Goal: Information Seeking & Learning: Learn about a topic

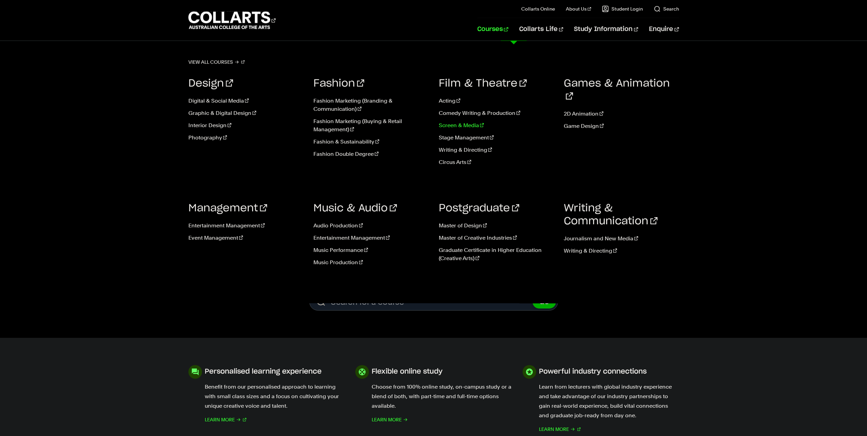
click at [471, 124] on link "Screen & Media" at bounding box center [496, 125] width 115 height 8
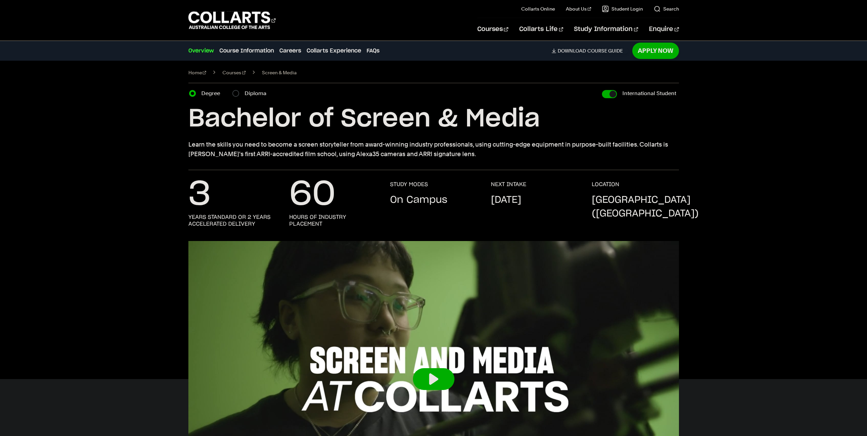
scroll to position [113, 0]
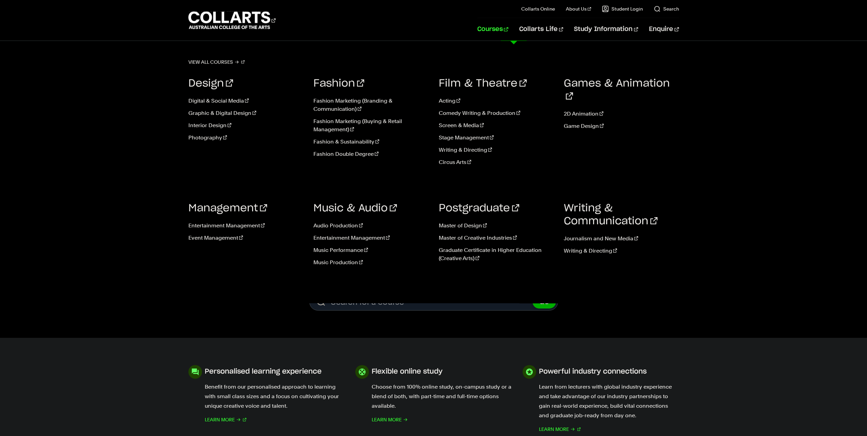
click at [508, 25] on link "Courses" at bounding box center [492, 29] width 31 height 22
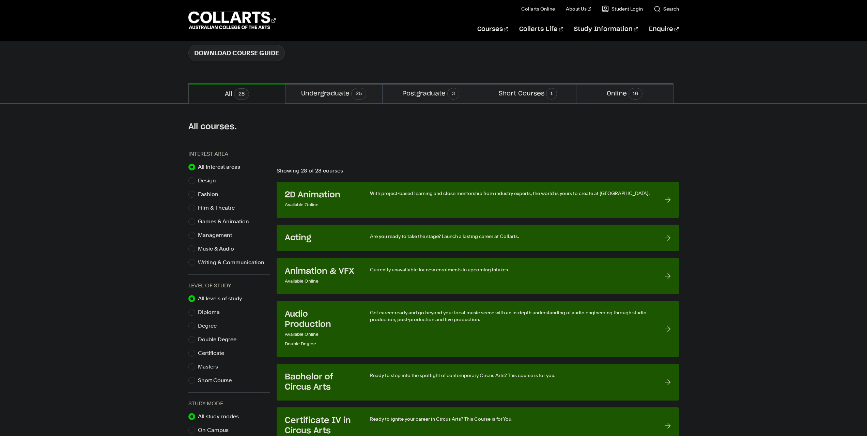
scroll to position [113, 0]
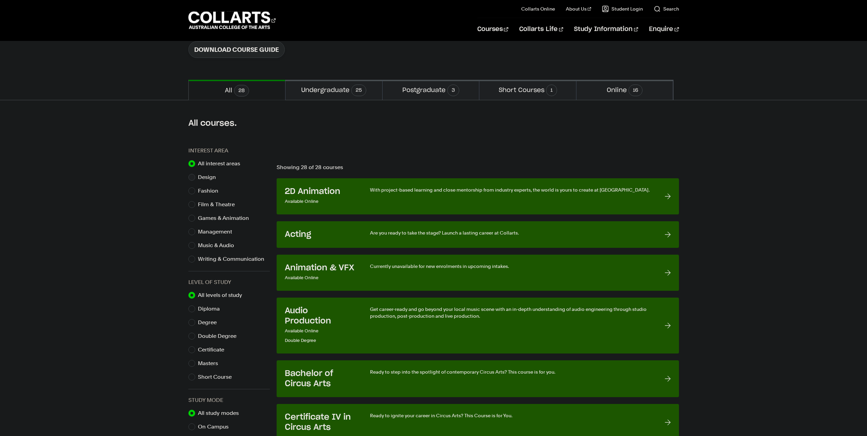
click at [196, 177] on div "Design" at bounding box center [228, 177] width 81 height 10
click at [192, 177] on input "Design" at bounding box center [191, 177] width 7 height 7
radio input "true"
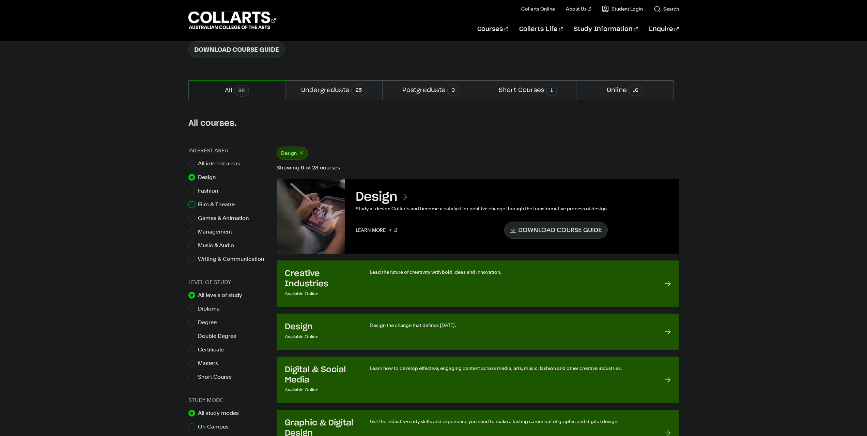
click at [192, 206] on input "Film & Theatre" at bounding box center [191, 204] width 7 height 7
radio input "true"
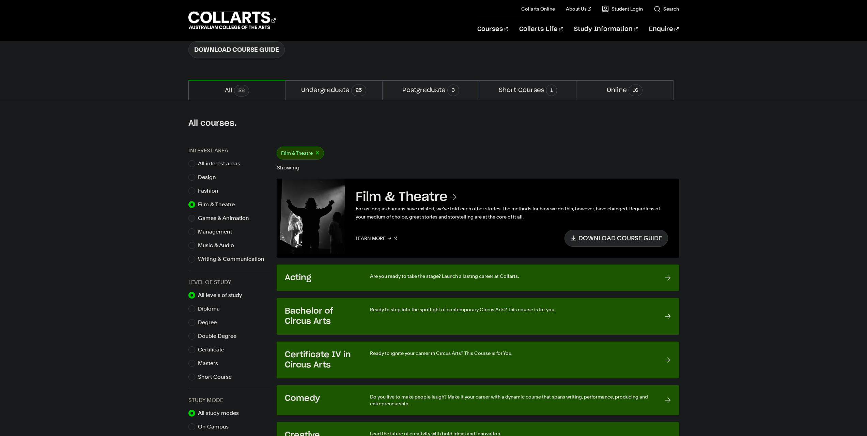
click at [195, 218] on div "Games & Animation" at bounding box center [228, 218] width 81 height 10
click at [189, 219] on input "Games & Animation" at bounding box center [191, 218] width 7 height 7
radio input "true"
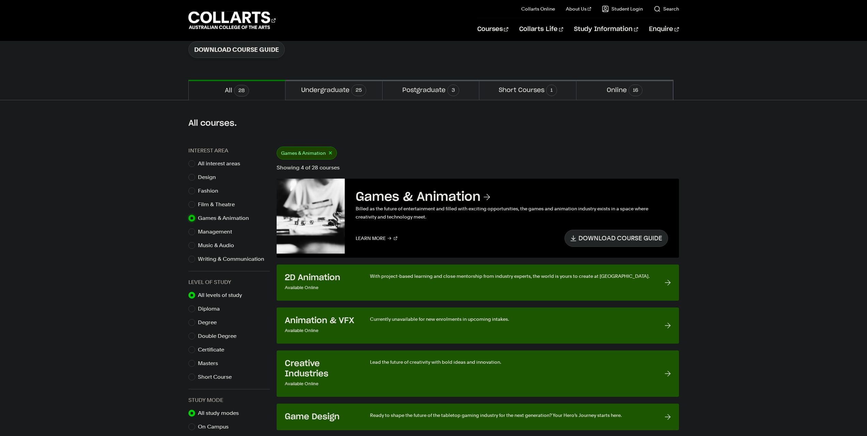
scroll to position [227, 0]
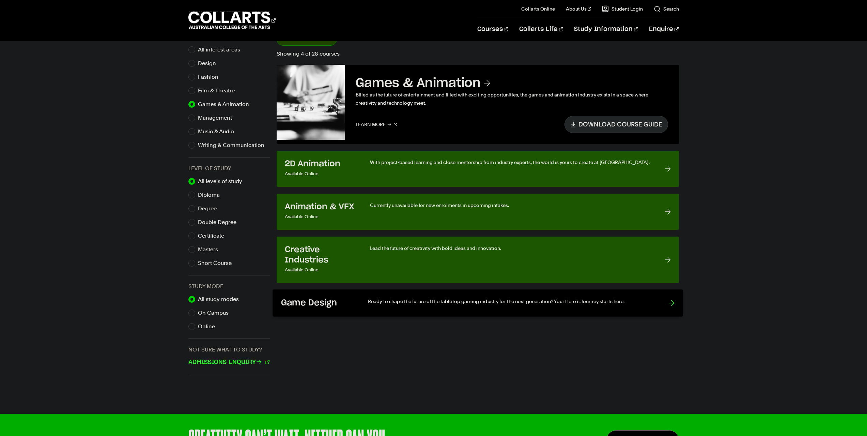
click at [444, 297] on link "Game Design Ready to shape the future of the tabletop gaming industry for the n…" at bounding box center [478, 302] width 411 height 27
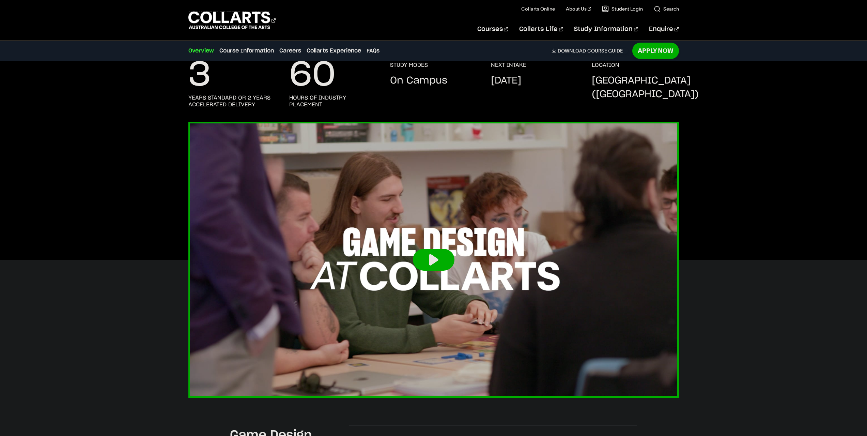
click at [441, 258] on button at bounding box center [434, 260] width 42 height 22
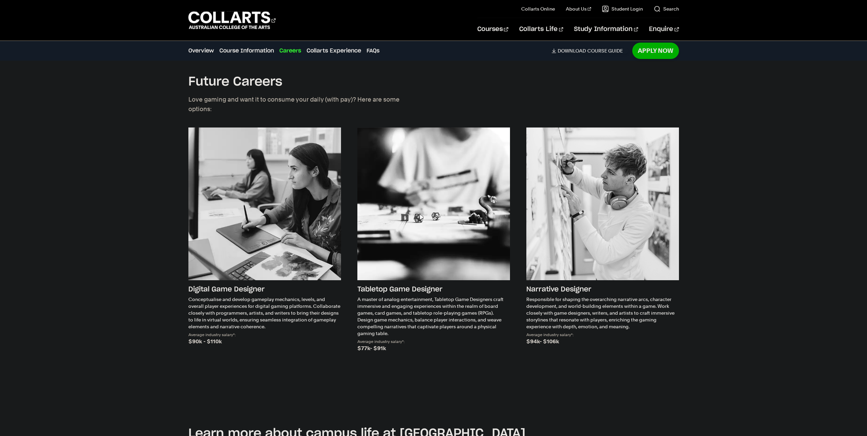
scroll to position [1250, 0]
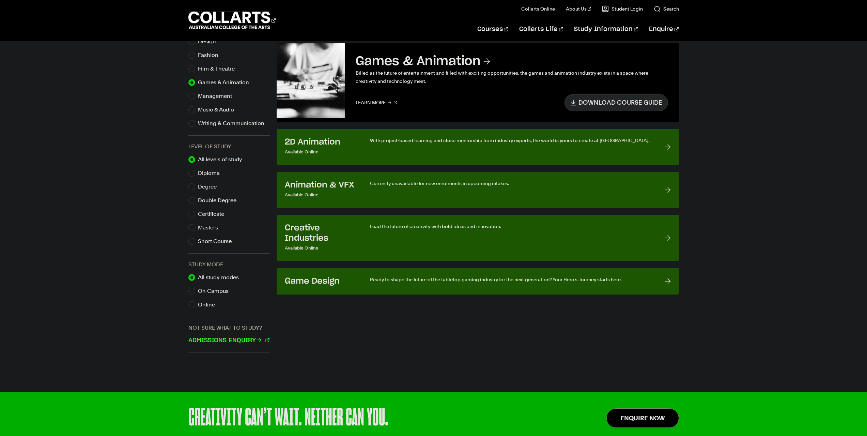
scroll to position [227, 0]
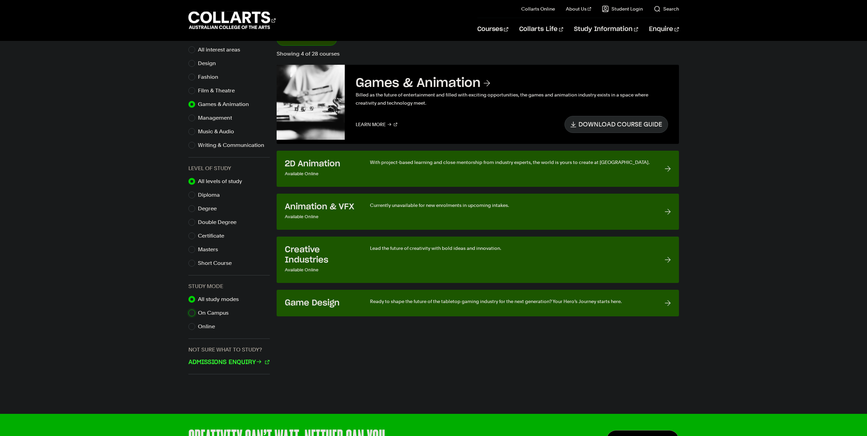
click at [193, 313] on input "On Campus" at bounding box center [191, 312] width 7 height 7
radio input "true"
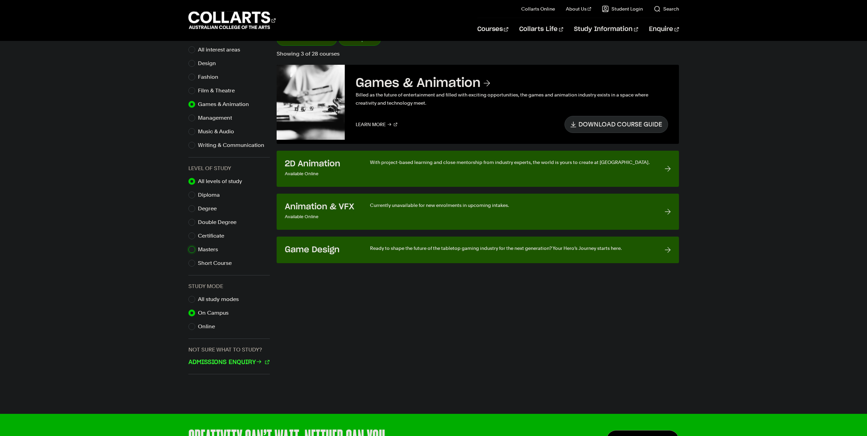
click at [191, 250] on input "Masters" at bounding box center [191, 249] width 7 height 7
radio input "true"
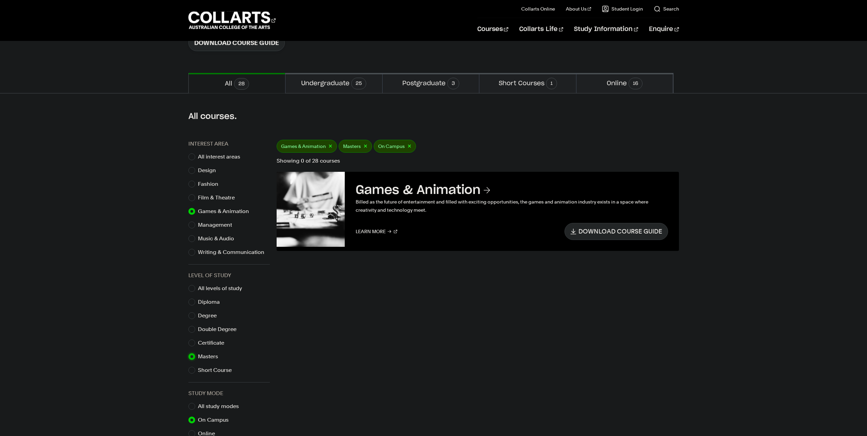
scroll to position [114, 0]
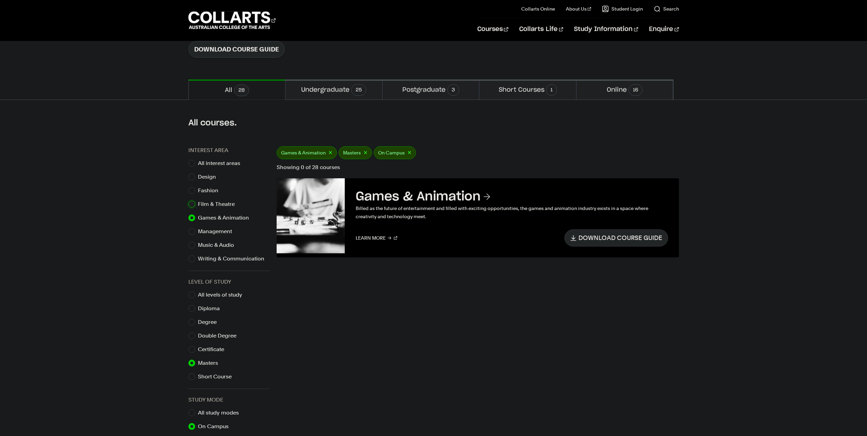
click at [194, 205] on input "Film & Theatre" at bounding box center [191, 204] width 7 height 7
radio input "true"
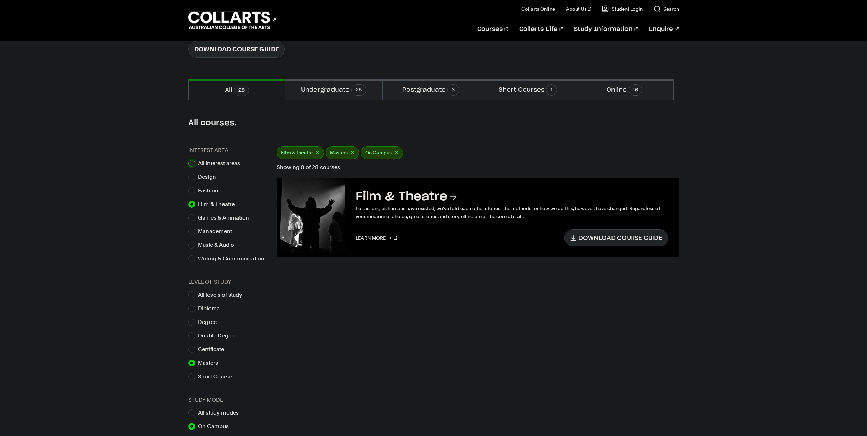
click at [191, 161] on input "All interest areas" at bounding box center [191, 163] width 7 height 7
radio input "true"
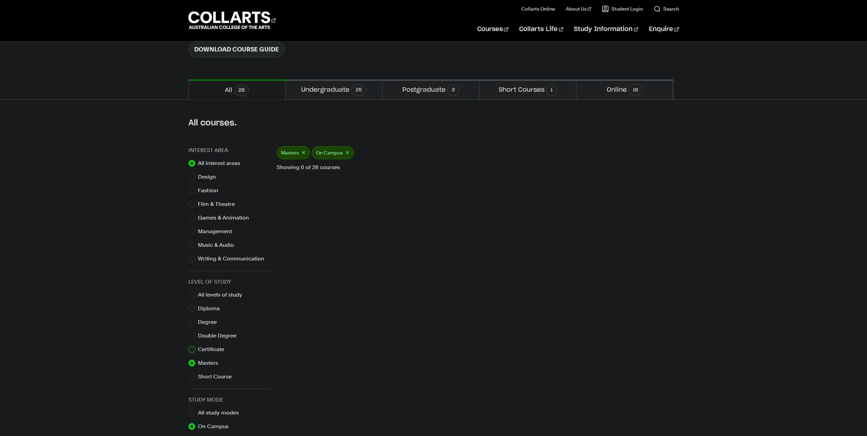
click at [192, 350] on input "Certificate" at bounding box center [191, 349] width 7 height 7
radio input "true"
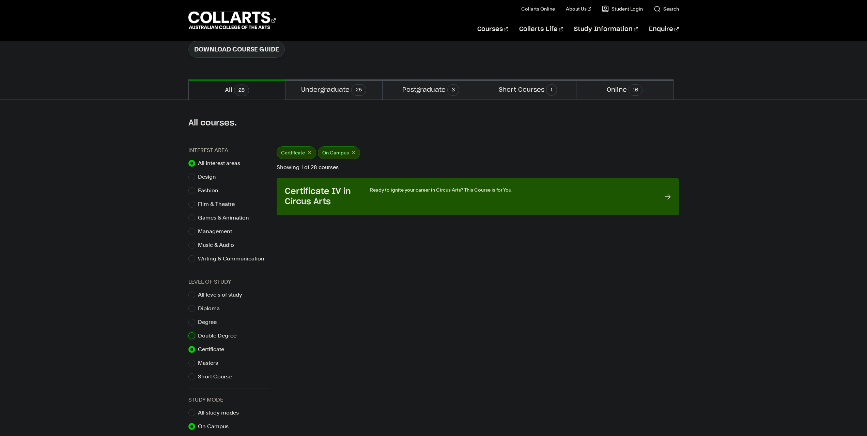
click at [192, 336] on input "Double Degree" at bounding box center [191, 335] width 7 height 7
radio input "true"
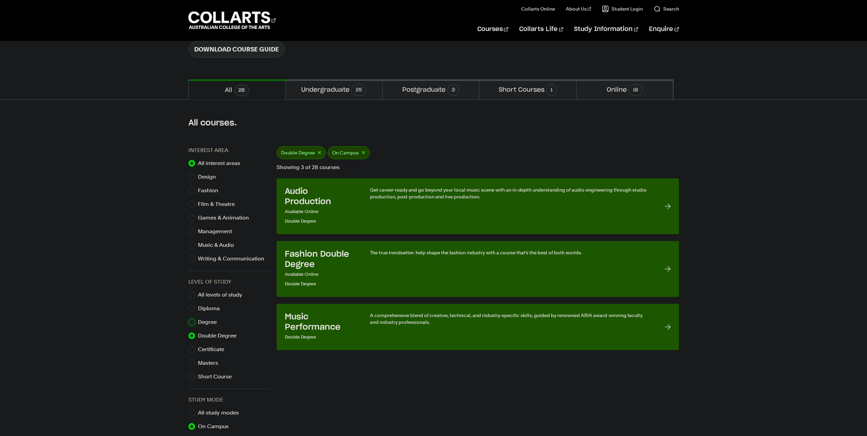
click at [188, 321] on input "Degree" at bounding box center [191, 322] width 7 height 7
radio input "true"
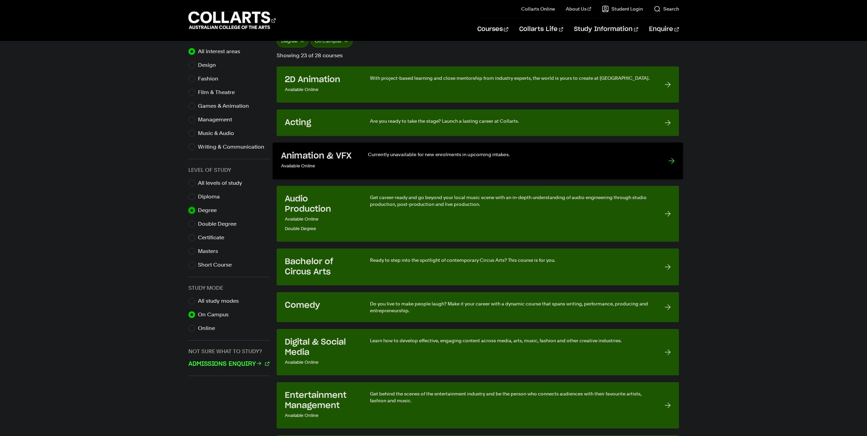
scroll to position [227, 0]
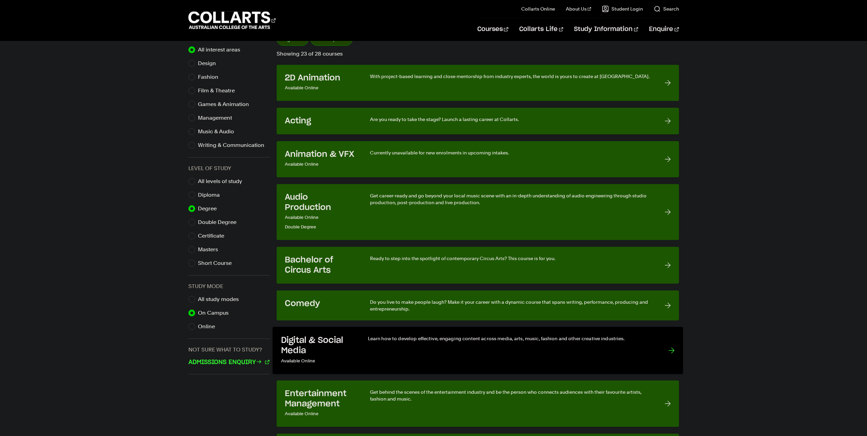
click at [337, 342] on h3 "Digital & Social Media" at bounding box center [317, 345] width 73 height 21
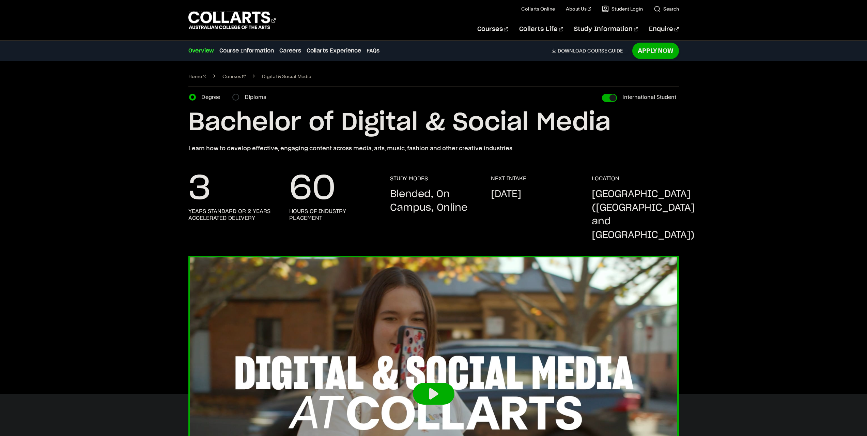
click at [437, 269] on img at bounding box center [434, 394] width 540 height 304
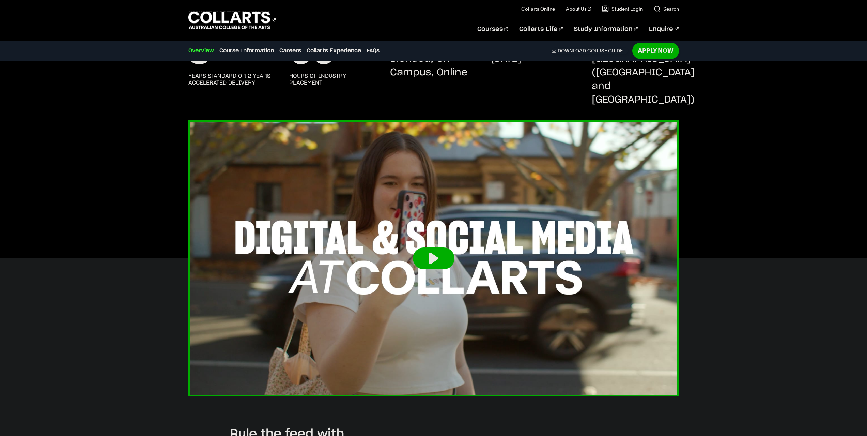
click at [431, 247] on button at bounding box center [434, 258] width 42 height 22
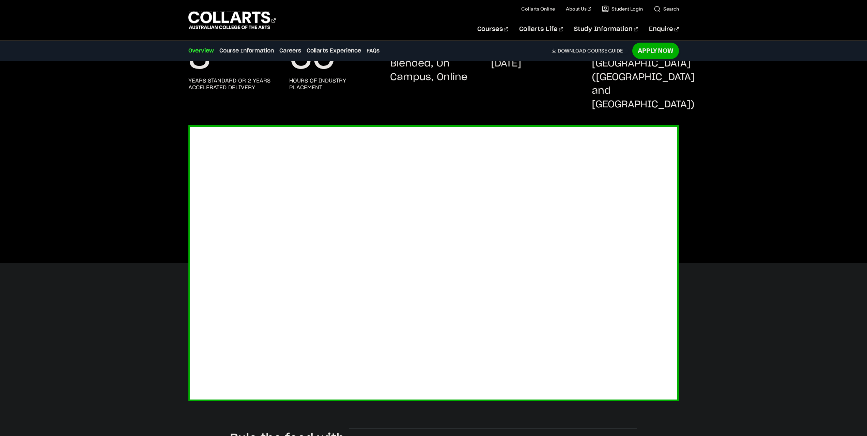
scroll to position [135, 0]
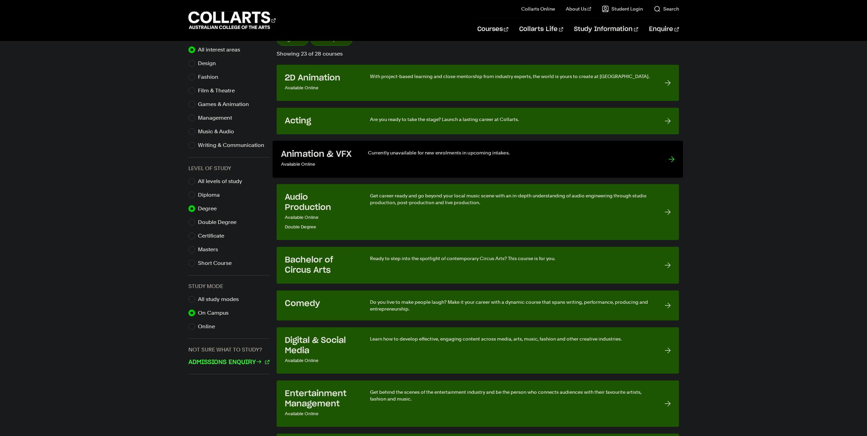
scroll to position [114, 0]
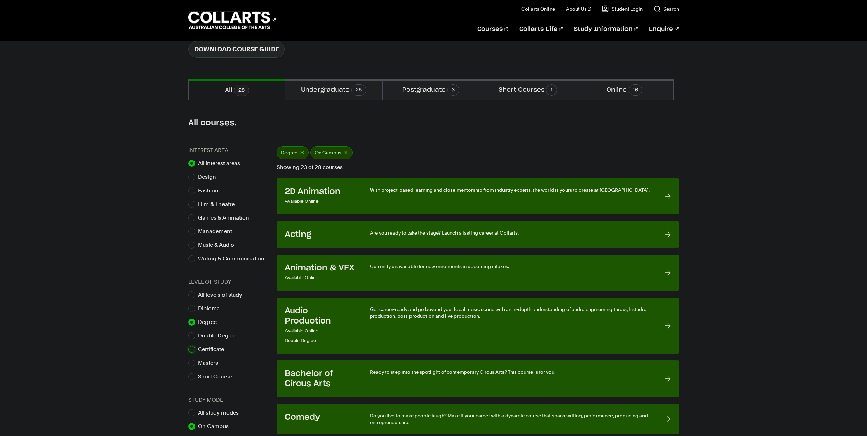
click at [195, 349] on input "Certificate" at bounding box center [191, 349] width 7 height 7
radio input "true"
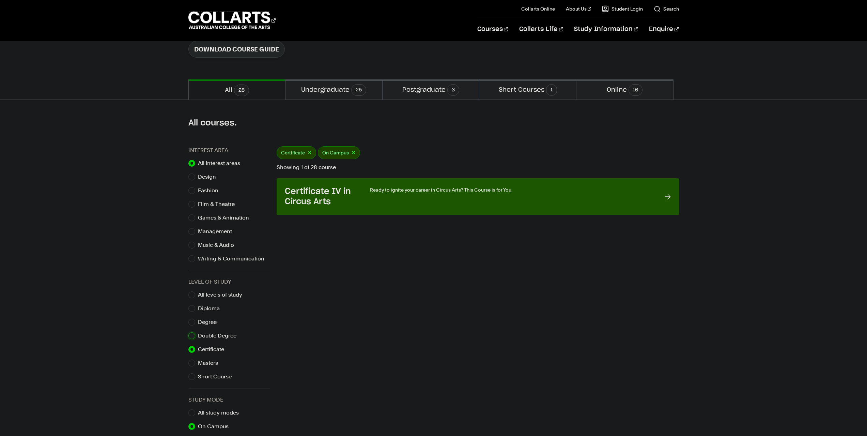
click at [193, 335] on input "Double Degree" at bounding box center [191, 335] width 7 height 7
radio input "true"
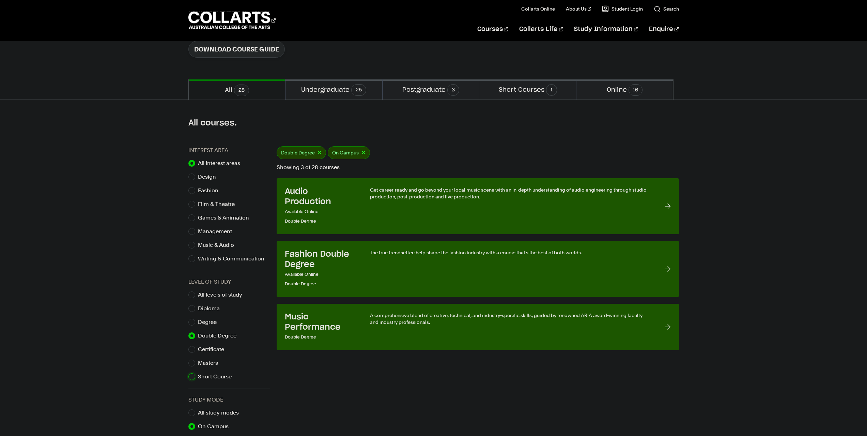
click at [192, 380] on input "Short Course" at bounding box center [191, 376] width 7 height 7
radio input "true"
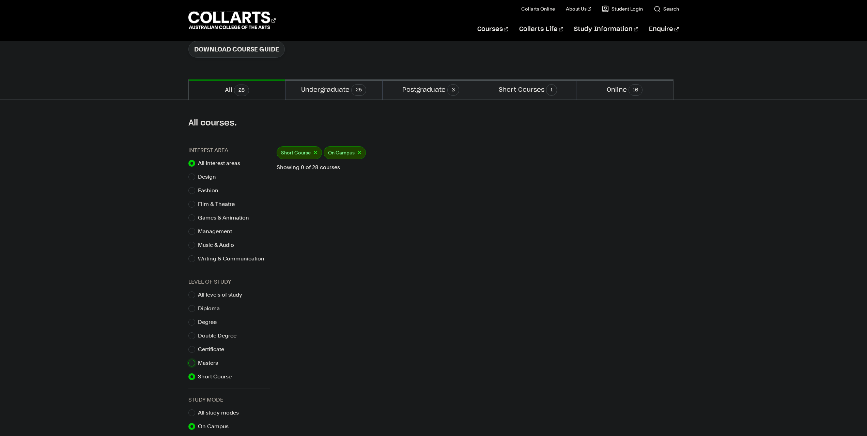
click at [190, 361] on input "Masters" at bounding box center [191, 363] width 7 height 7
radio input "true"
click at [191, 349] on input "Certificate" at bounding box center [191, 349] width 7 height 7
radio input "true"
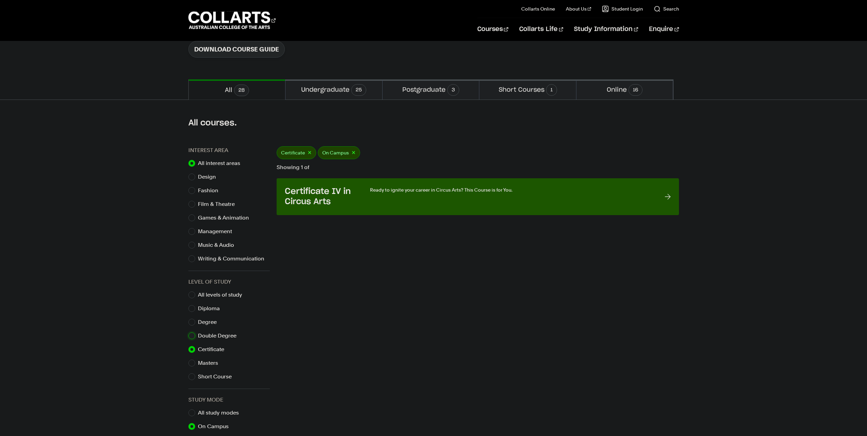
click at [189, 338] on input "Double Degree" at bounding box center [191, 335] width 7 height 7
radio input "true"
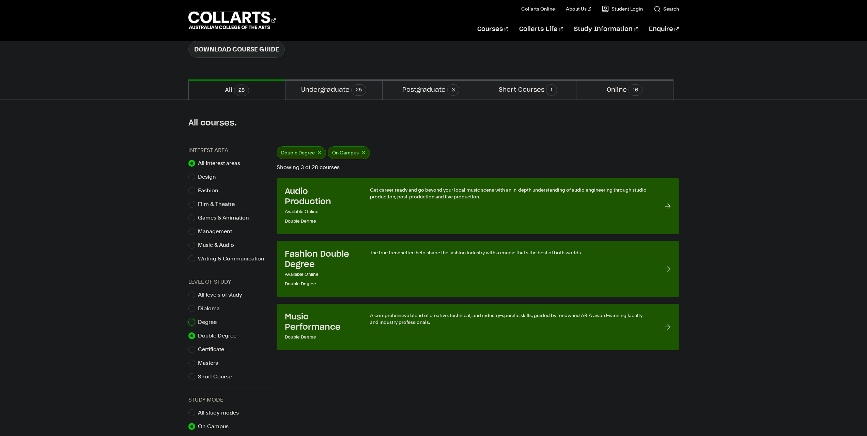
click at [195, 323] on input "Degree" at bounding box center [191, 322] width 7 height 7
radio input "true"
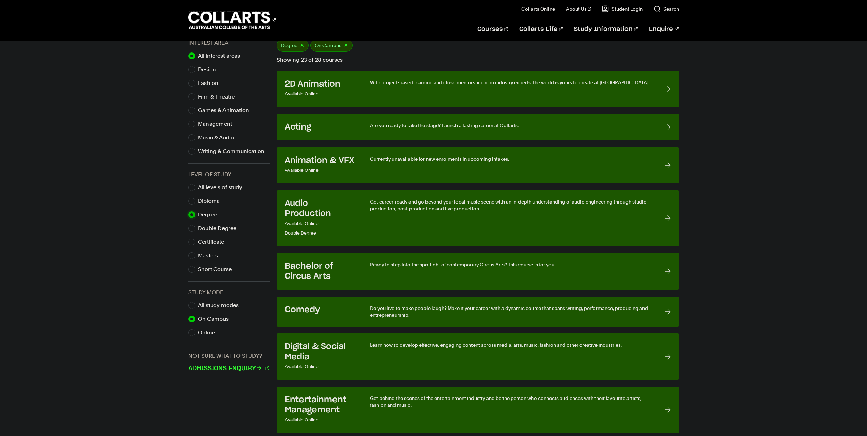
scroll to position [227, 0]
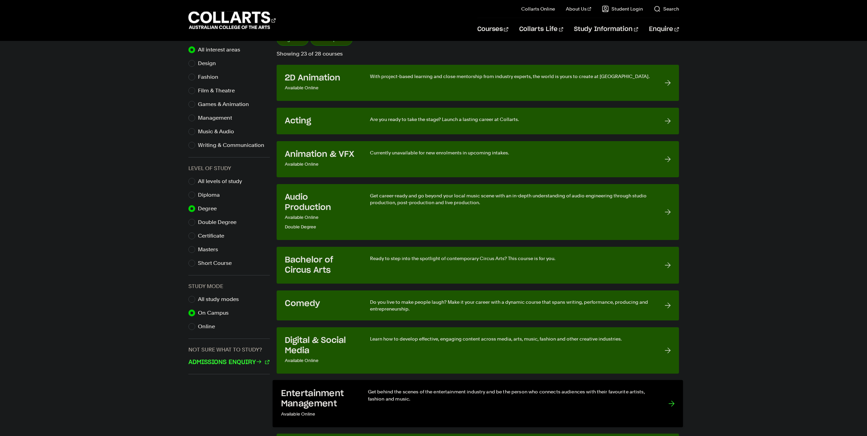
click at [607, 396] on p "Get behind the scenes of the entertainment industry and be the person who conne…" at bounding box center [511, 395] width 287 height 14
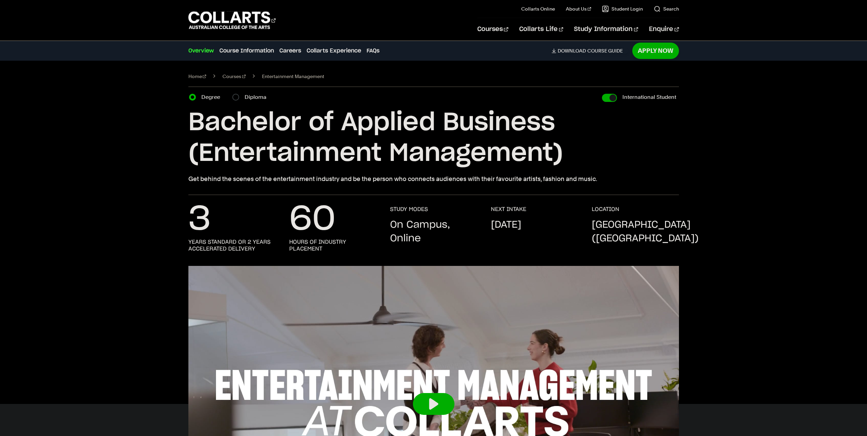
click at [430, 393] on button at bounding box center [434, 404] width 42 height 22
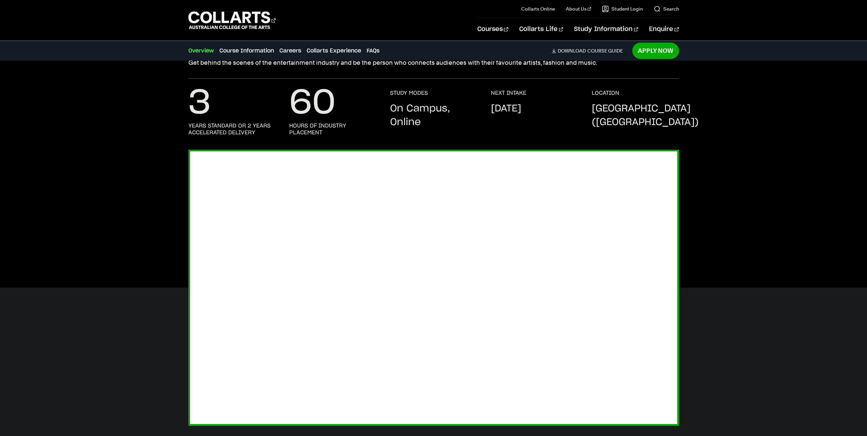
scroll to position [113, 0]
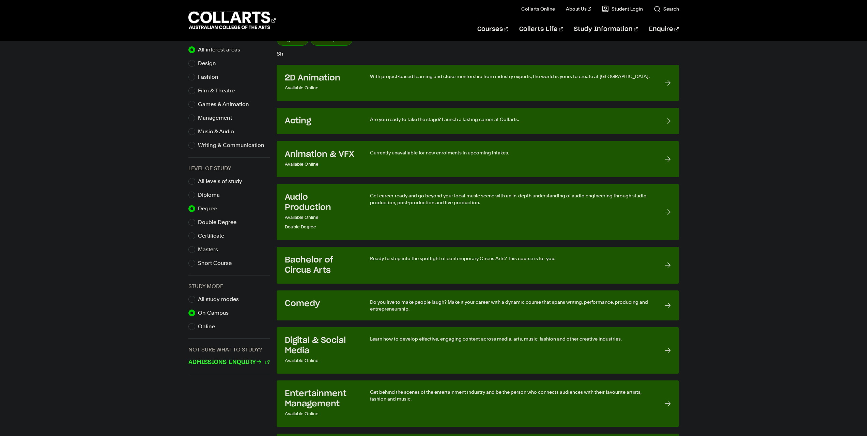
click at [407, 152] on p "Currently unavailable for new enrolments in upcoming intakes." at bounding box center [510, 152] width 281 height 7
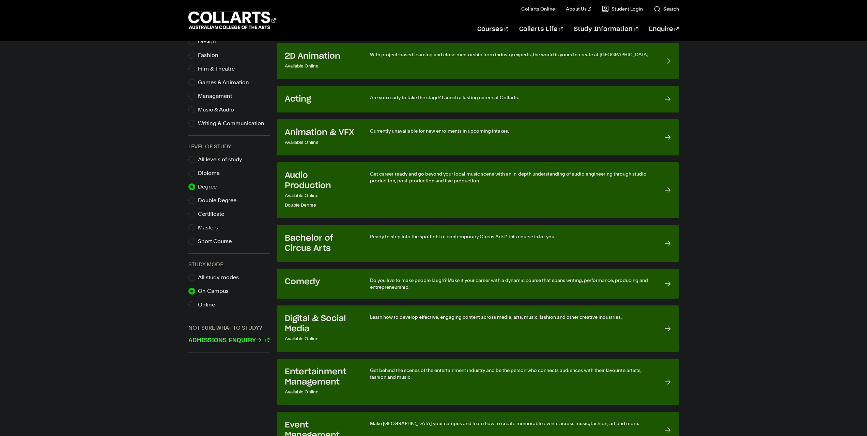
scroll to position [136, 0]
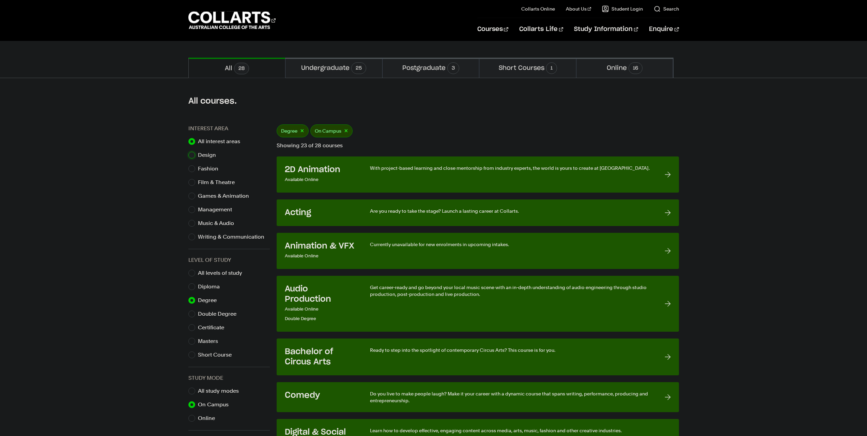
click at [192, 154] on input "Design" at bounding box center [191, 155] width 7 height 7
radio input "true"
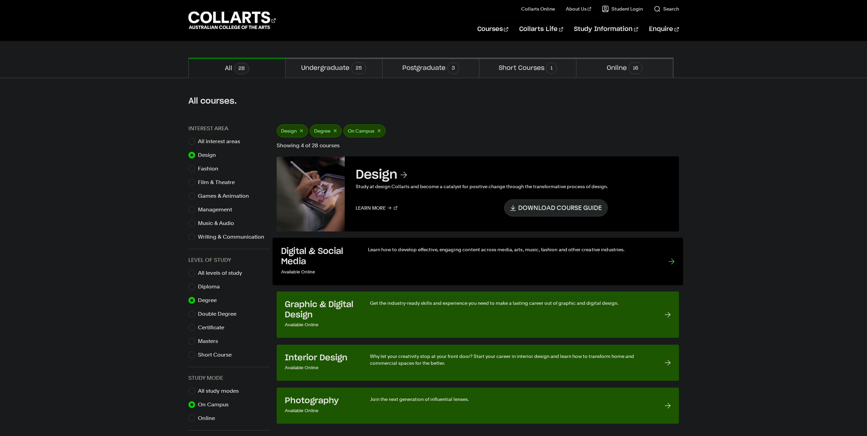
click at [497, 251] on p "Learn how to develop effective, engaging content across media, arts, music, fas…" at bounding box center [511, 249] width 287 height 7
